Goal: Task Accomplishment & Management: Use online tool/utility

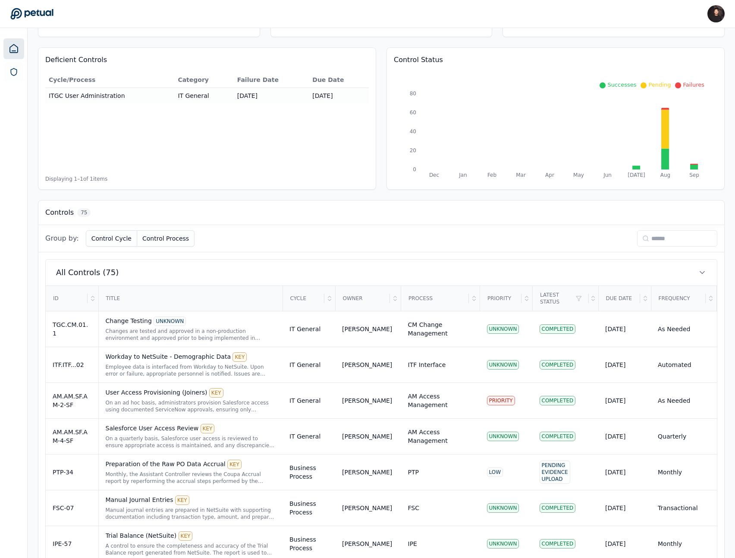
scroll to position [110, 0]
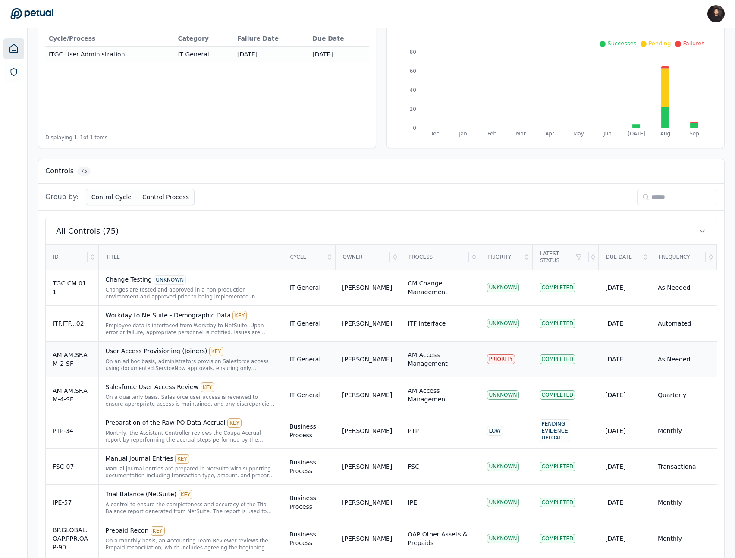
click at [241, 368] on div "On an ad hoc basis, administrators provision Salesforce access using documented…" at bounding box center [191, 365] width 170 height 14
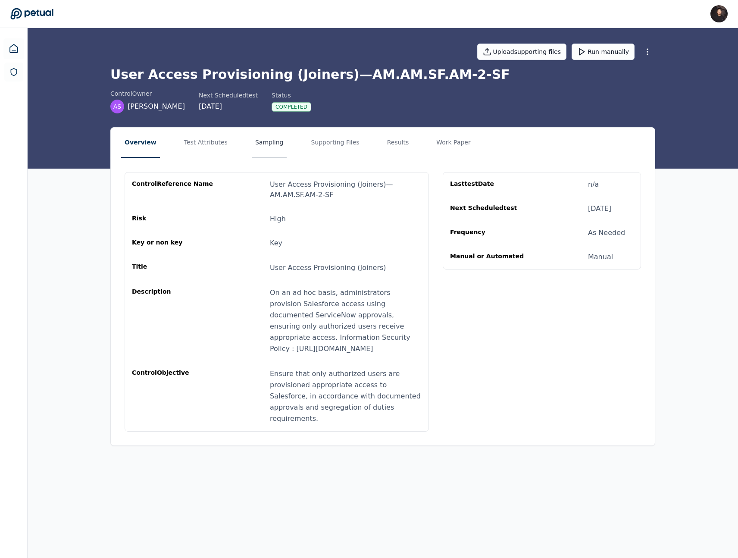
click at [274, 150] on button "Sampling" at bounding box center [269, 143] width 35 height 30
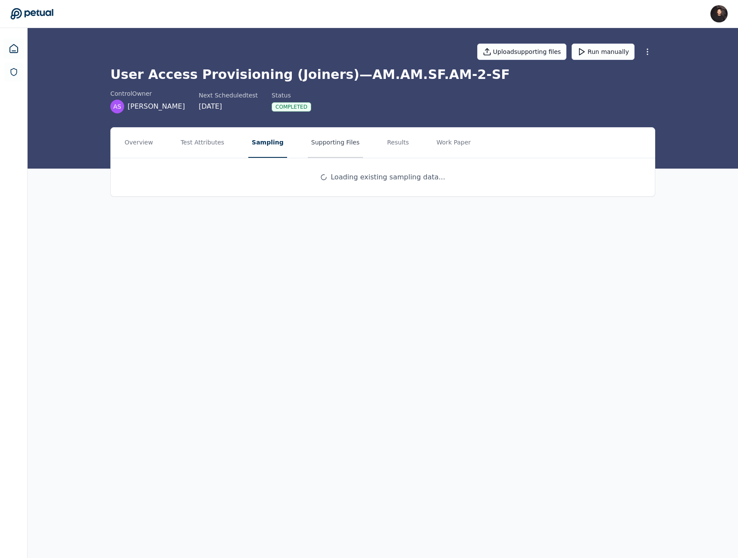
click at [313, 148] on button "Supporting Files" at bounding box center [335, 143] width 55 height 30
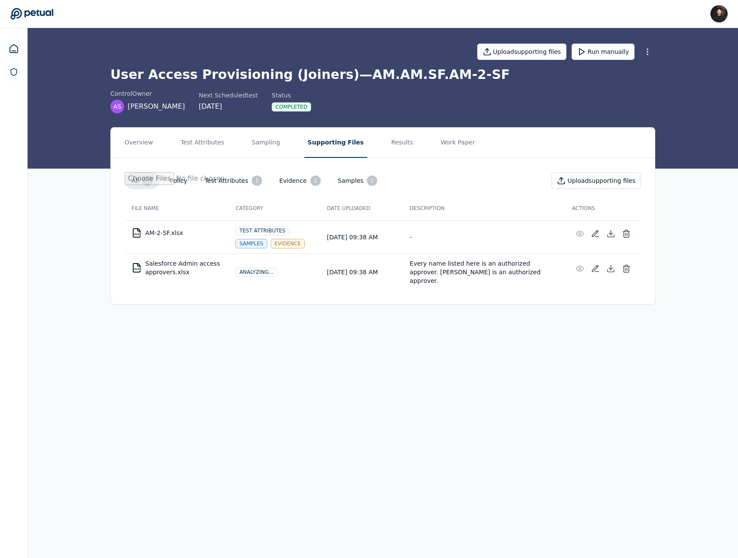
click at [398, 337] on main "Upload supporting files Run manually User Access Provisioning (Joiners) — AM.AM…" at bounding box center [383, 293] width 711 height 530
click at [445, 331] on main "Upload supporting files Run manually User Access Provisioning (Joiners) — AM.AM…" at bounding box center [383, 293] width 711 height 530
